Goal: Use online tool/utility: Utilize a website feature to perform a specific function

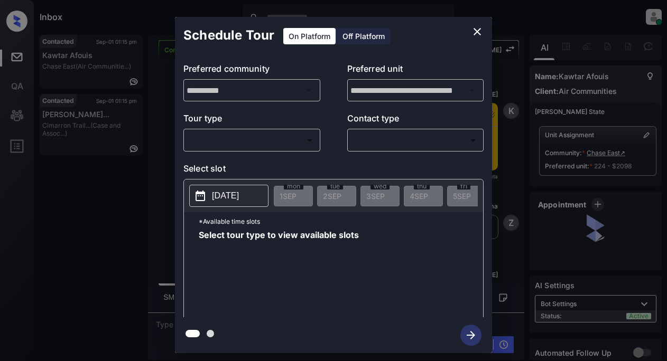
scroll to position [3070, 0]
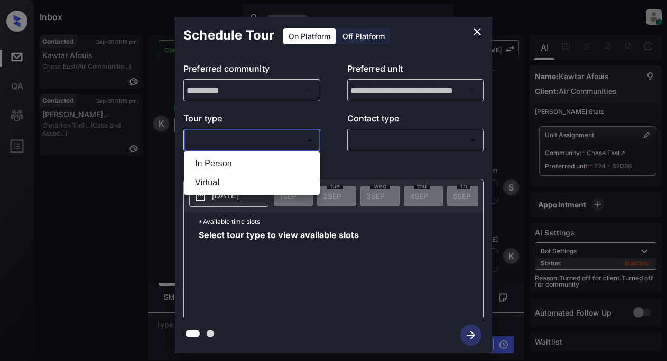
click at [218, 134] on body "Inbox Lyzzelle [PERSON_NAME] Online Set yourself offline Set yourself on break …" at bounding box center [333, 180] width 667 height 361
drag, startPoint x: 224, startPoint y: 163, endPoint x: 301, endPoint y: 147, distance: 78.1
click at [228, 163] on li "In Person" at bounding box center [252, 163] width 131 height 19
type input "********"
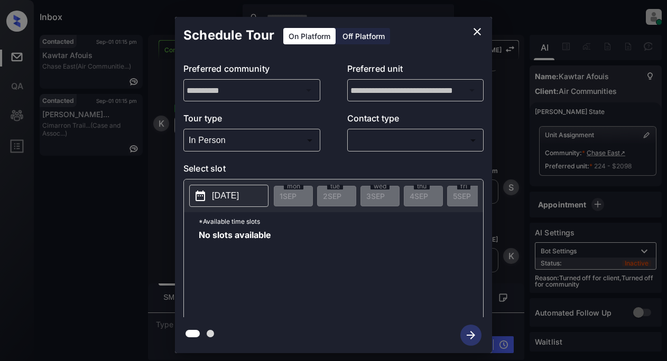
drag, startPoint x: 350, startPoint y: 142, endPoint x: 368, endPoint y: 142, distance: 18.0
click at [358, 142] on div "​ ​" at bounding box center [415, 140] width 137 height 23
click at [390, 144] on body "Inbox Lyzzelle [PERSON_NAME] Online Set yourself offline Set yourself on break …" at bounding box center [333, 180] width 667 height 361
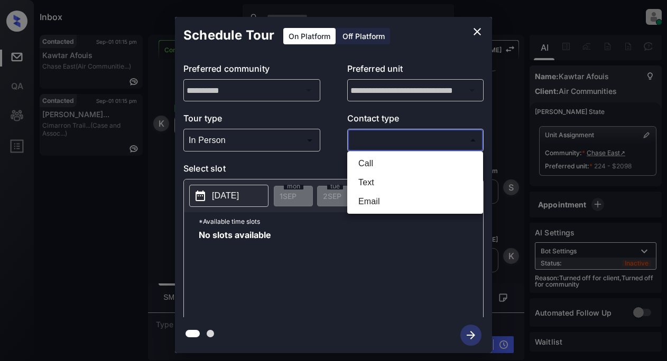
click at [368, 182] on li "Text" at bounding box center [415, 182] width 131 height 19
type input "****"
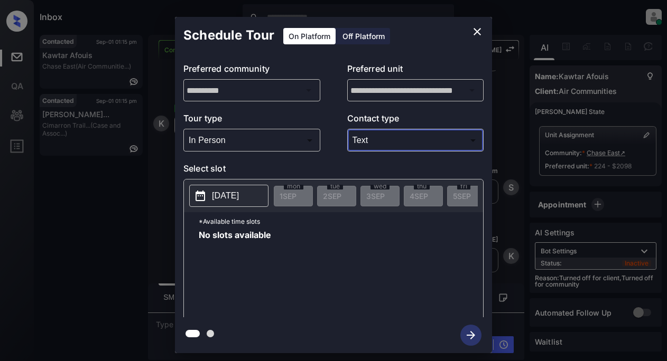
click at [227, 198] on p "[DATE]" at bounding box center [225, 196] width 27 height 13
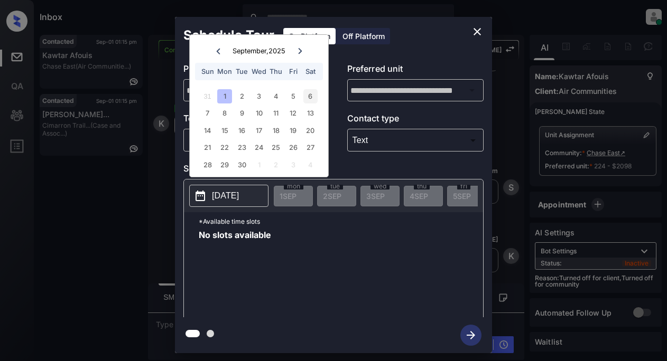
click at [310, 95] on div "6" at bounding box center [310, 96] width 14 height 14
click at [476, 27] on icon "close" at bounding box center [477, 31] width 13 height 13
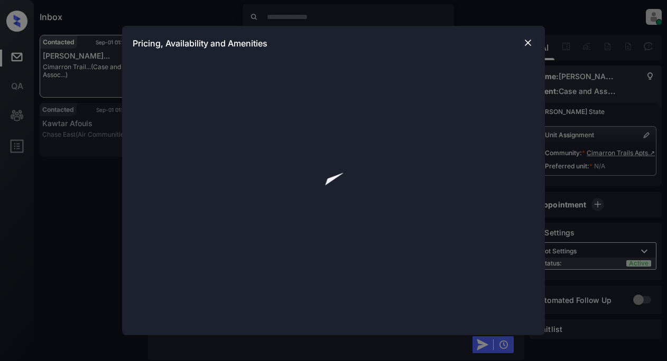
scroll to position [4151, 0]
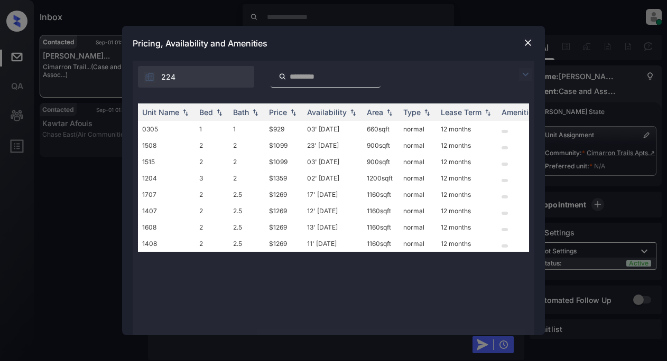
click at [524, 75] on img at bounding box center [525, 74] width 13 height 13
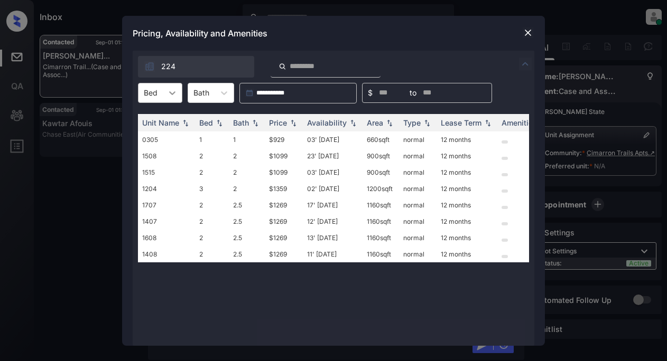
click at [178, 93] on div at bounding box center [172, 92] width 19 height 19
click at [159, 118] on div "1" at bounding box center [160, 118] width 44 height 19
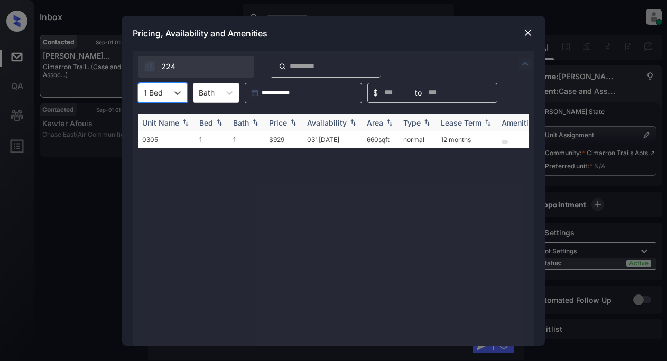
click at [280, 120] on div "Price" at bounding box center [278, 122] width 18 height 9
click at [280, 119] on div "Price" at bounding box center [278, 122] width 18 height 9
click at [274, 138] on td "$929" at bounding box center [284, 140] width 38 height 16
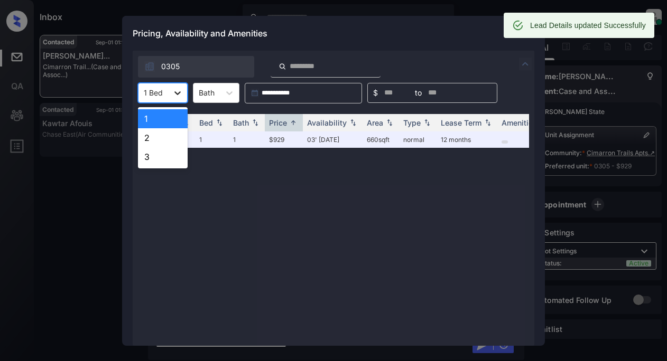
click at [178, 93] on icon at bounding box center [177, 93] width 11 height 11
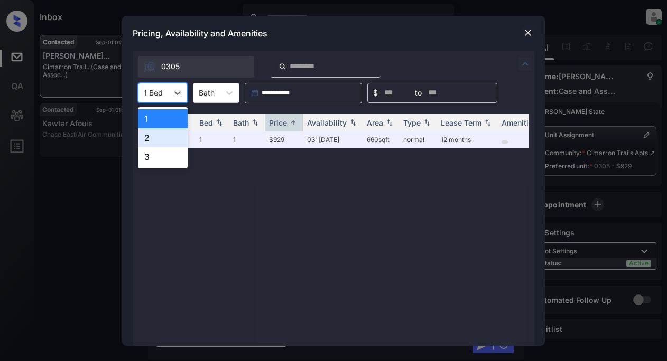
click at [155, 143] on div "2" at bounding box center [163, 137] width 50 height 19
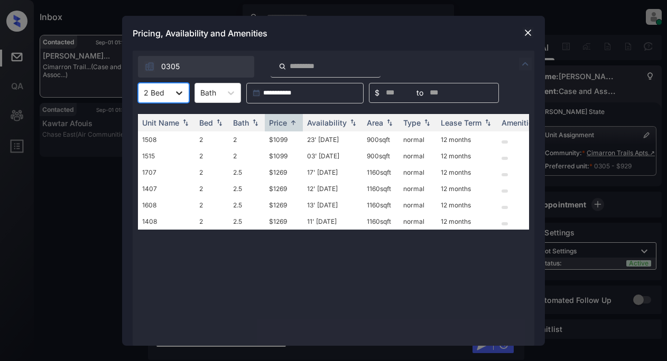
click at [177, 94] on icon at bounding box center [179, 93] width 11 height 11
click at [157, 136] on div "2" at bounding box center [163, 137] width 51 height 19
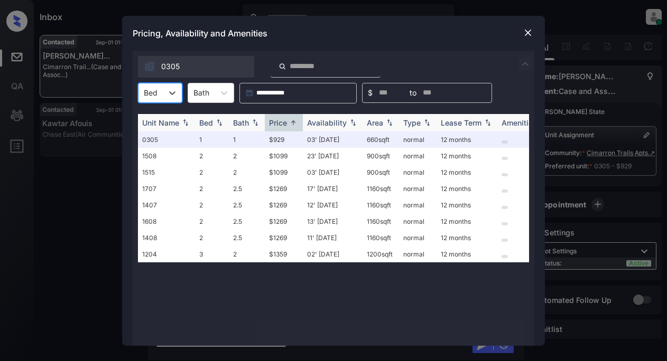
click at [281, 124] on div "Price" at bounding box center [278, 122] width 18 height 9
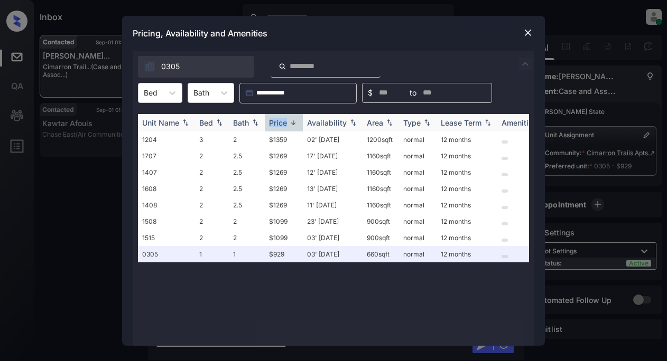
click at [287, 123] on div "Price" at bounding box center [278, 122] width 18 height 9
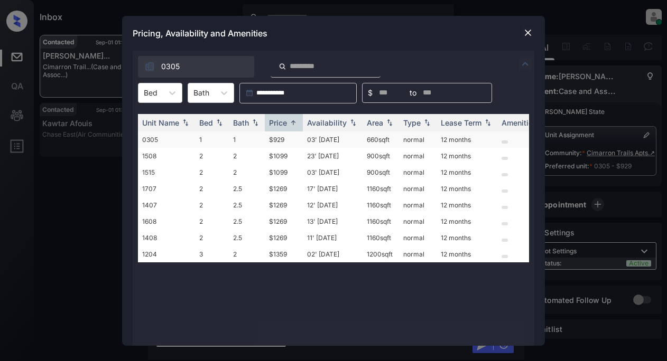
click at [282, 142] on td "$929" at bounding box center [284, 140] width 38 height 16
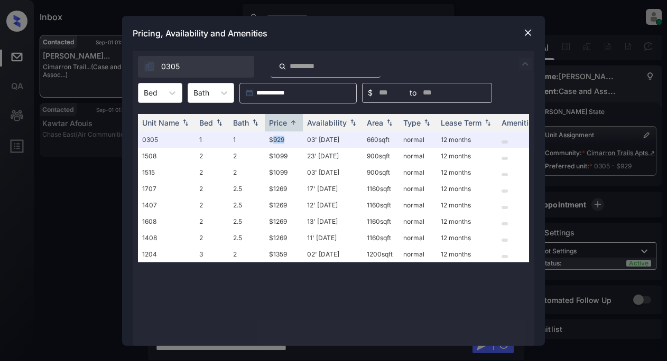
click at [525, 67] on img at bounding box center [525, 64] width 13 height 13
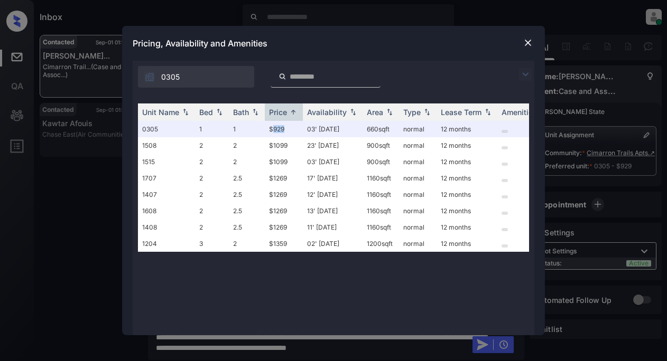
click at [522, 78] on img at bounding box center [525, 74] width 13 height 13
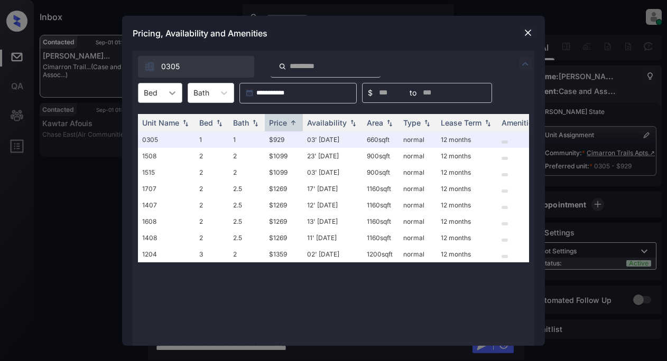
click at [171, 94] on icon at bounding box center [172, 93] width 11 height 11
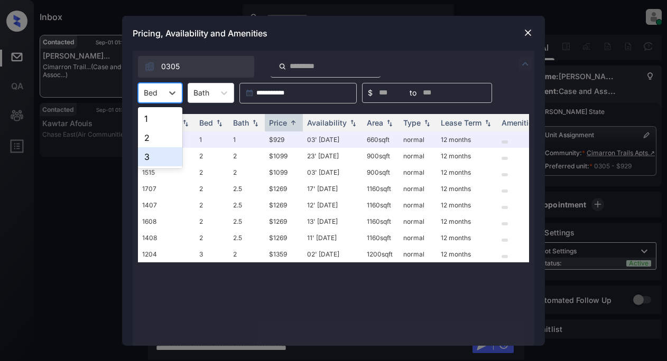
click at [152, 154] on div "3" at bounding box center [160, 156] width 44 height 19
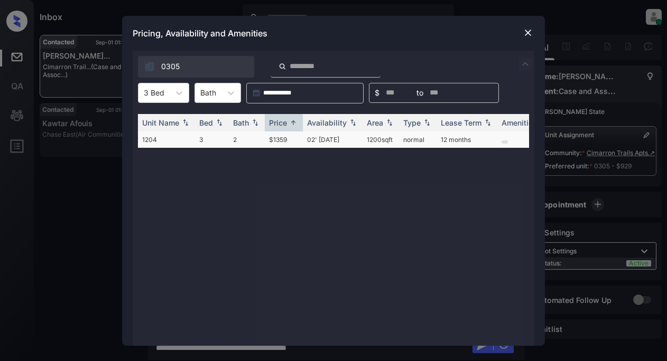
click at [282, 143] on td "$1359" at bounding box center [284, 140] width 38 height 16
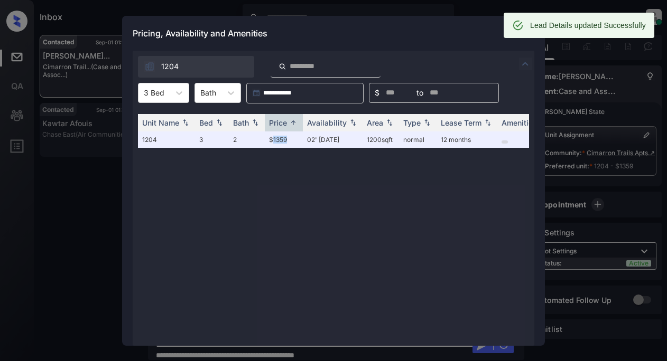
click at [524, 64] on img at bounding box center [525, 64] width 13 height 13
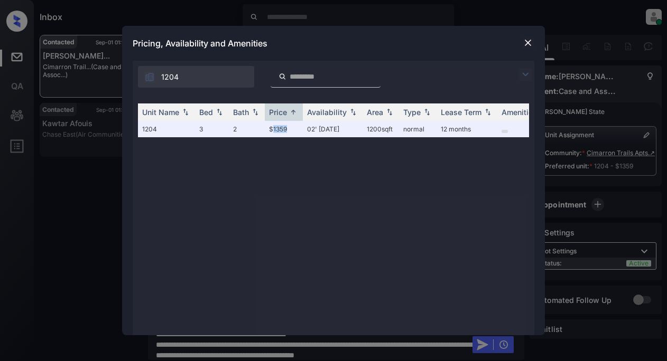
click at [531, 42] on img at bounding box center [528, 43] width 11 height 11
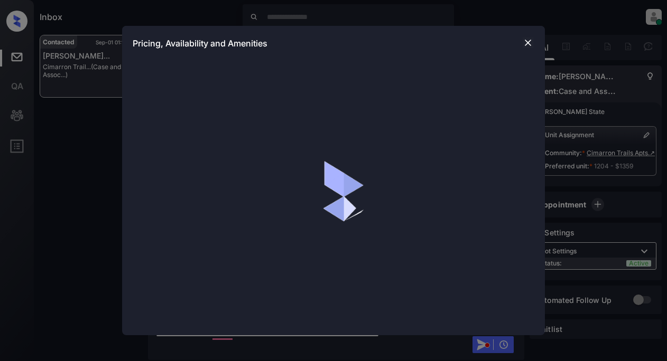
scroll to position [4357, 0]
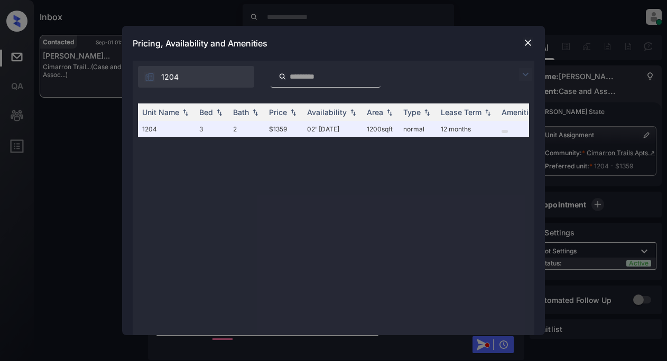
click at [519, 75] on img at bounding box center [525, 74] width 13 height 13
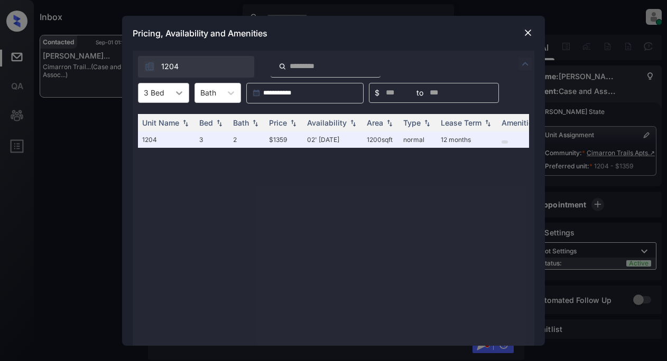
click at [176, 92] on icon at bounding box center [179, 93] width 11 height 11
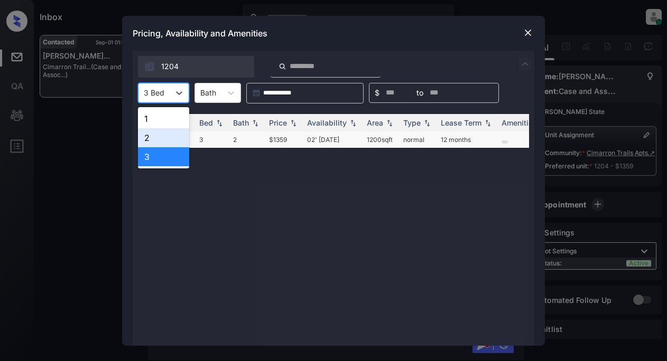
click at [153, 134] on div "2" at bounding box center [163, 137] width 51 height 19
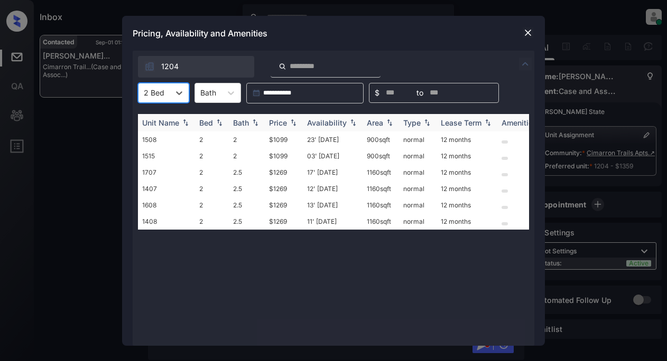
click at [286, 122] on div "Price" at bounding box center [278, 122] width 18 height 9
click at [179, 93] on icon at bounding box center [179, 93] width 11 height 11
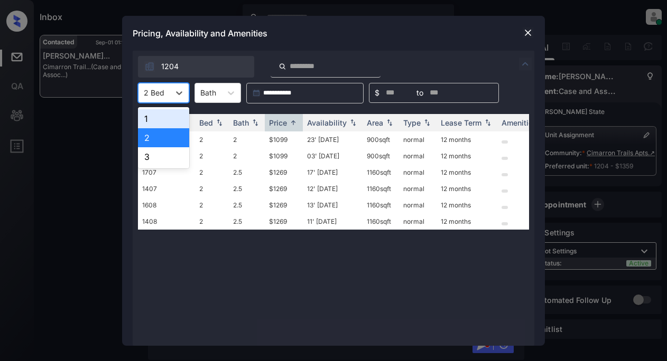
click at [157, 114] on div "1" at bounding box center [163, 118] width 51 height 19
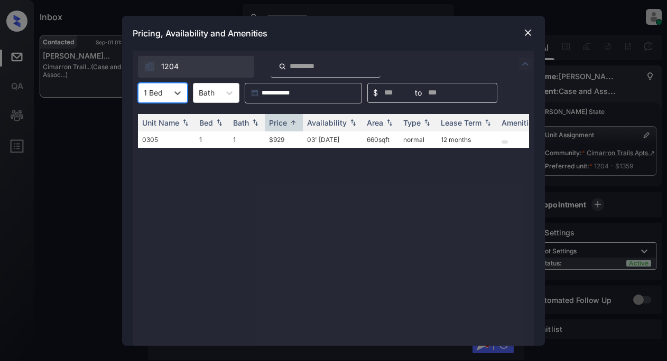
click at [525, 30] on img at bounding box center [528, 32] width 11 height 11
